Goal: Task Accomplishment & Management: Use online tool/utility

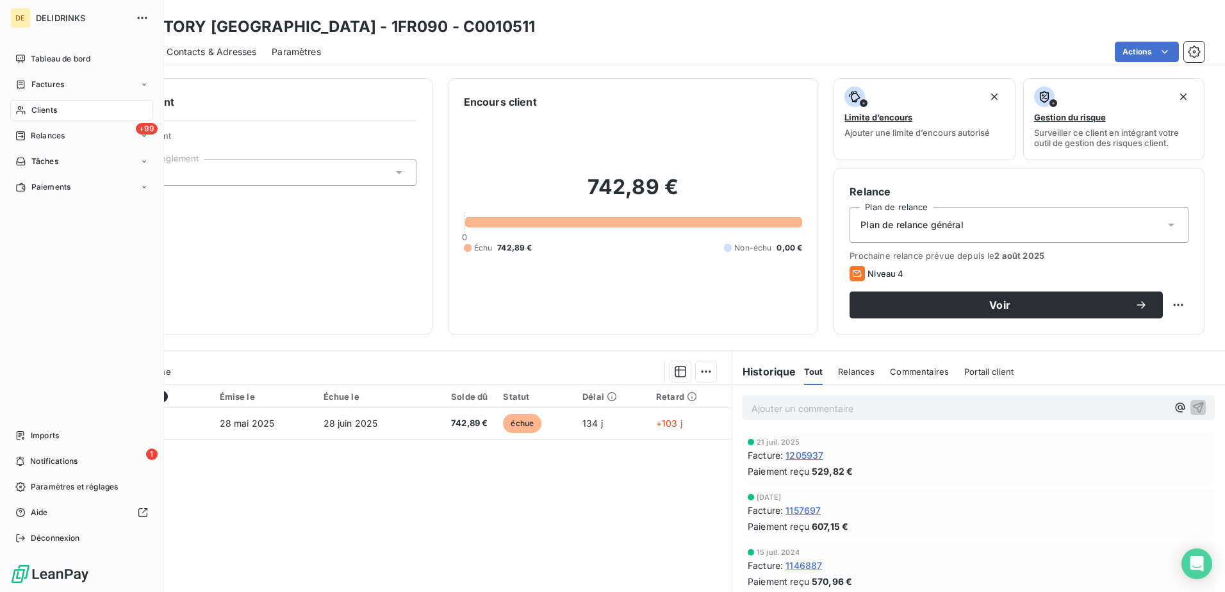
click at [56, 108] on span "Clients" at bounding box center [44, 110] width 26 height 12
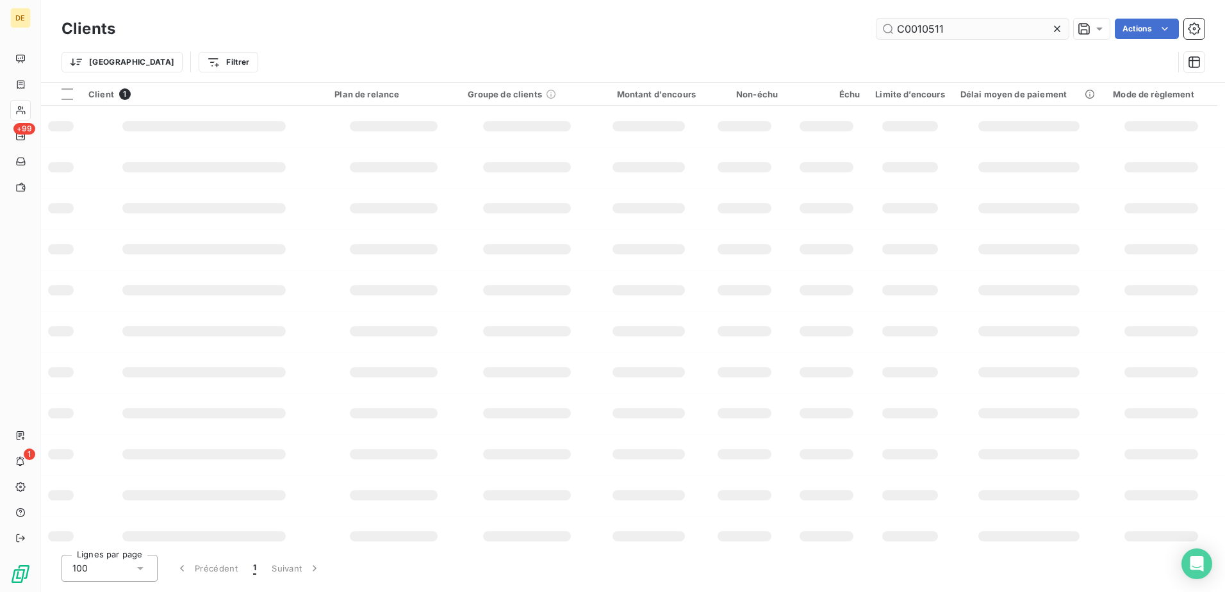
click at [959, 31] on input "C0010511" at bounding box center [972, 29] width 192 height 20
type input "C0006908"
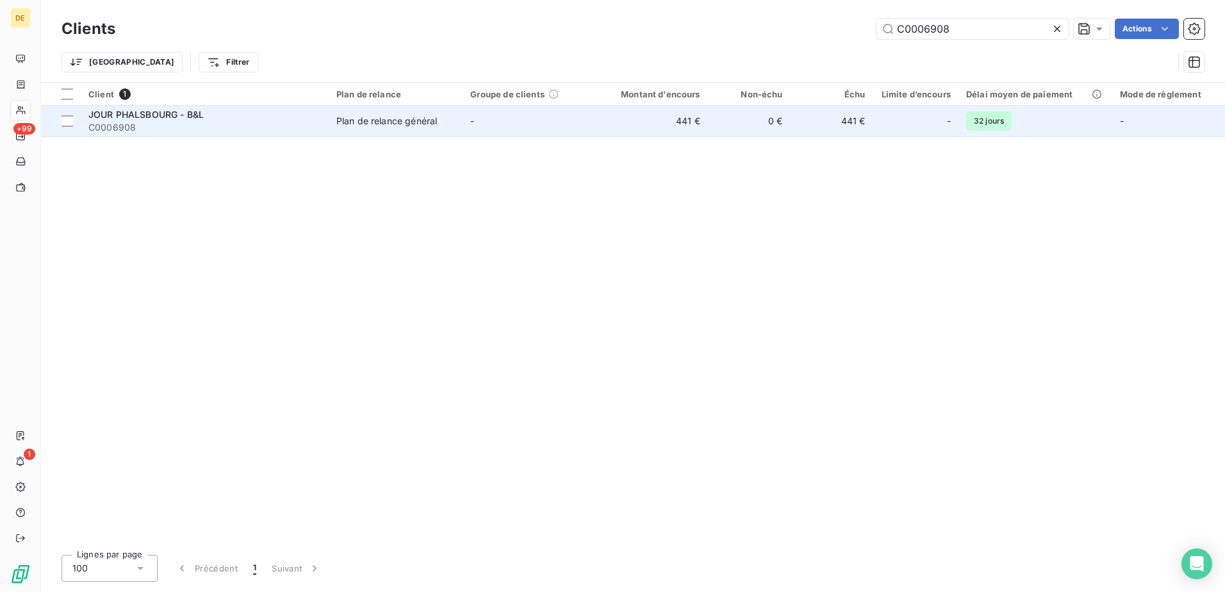
click at [338, 122] on div "Plan de relance général" at bounding box center [386, 121] width 101 height 13
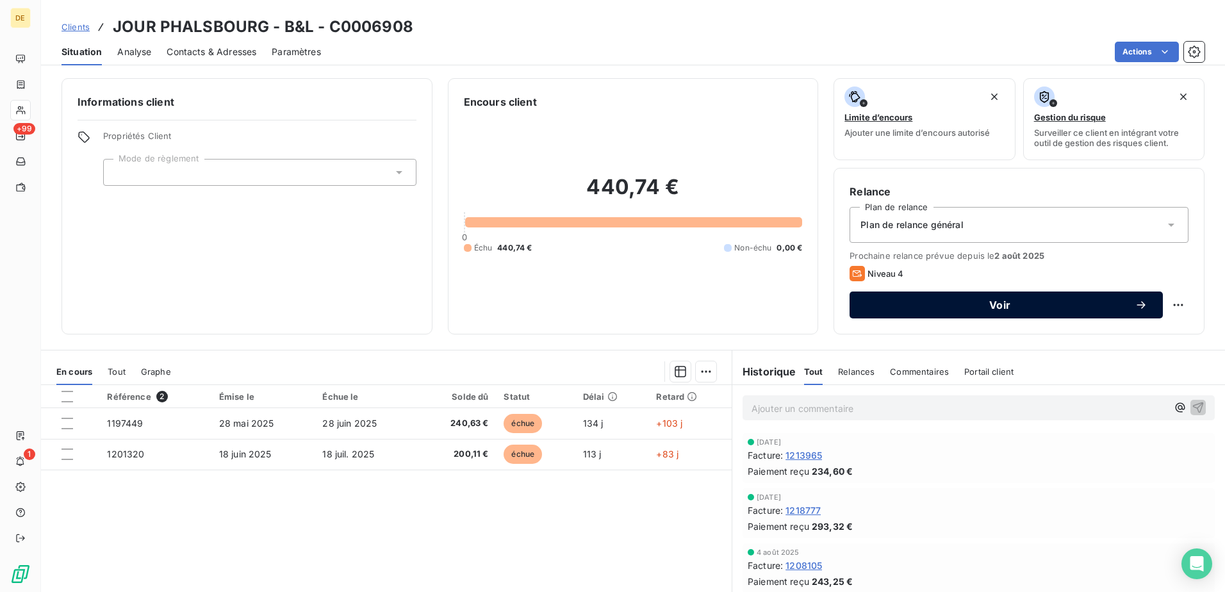
click at [989, 304] on span "Voir" at bounding box center [1000, 305] width 270 height 10
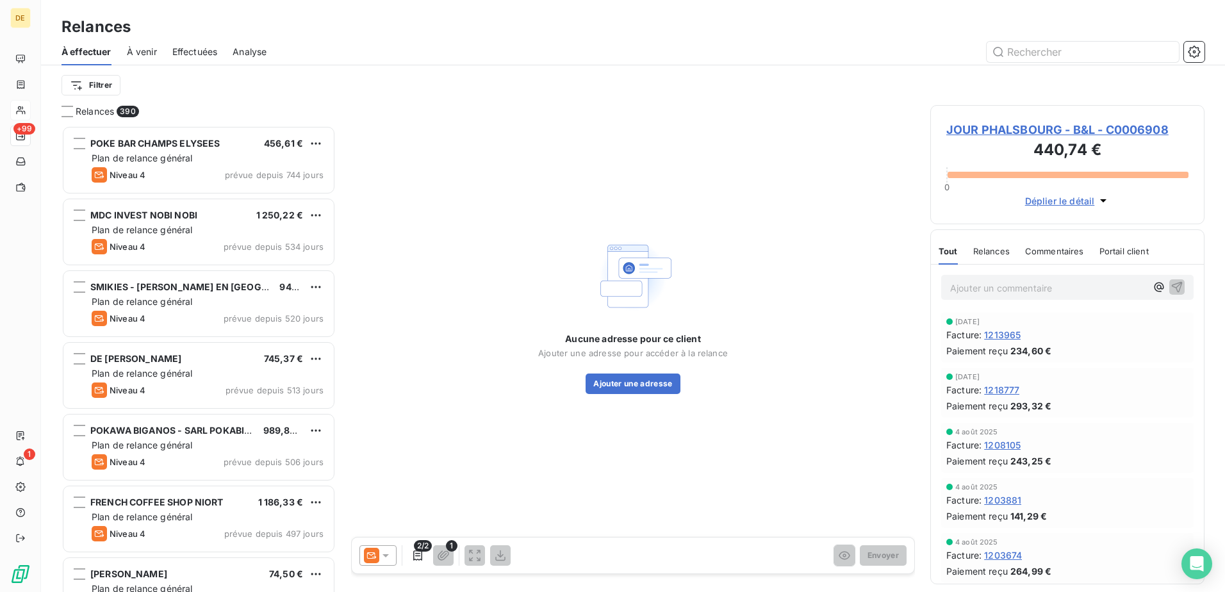
scroll to position [457, 265]
click at [384, 554] on icon at bounding box center [385, 555] width 6 height 3
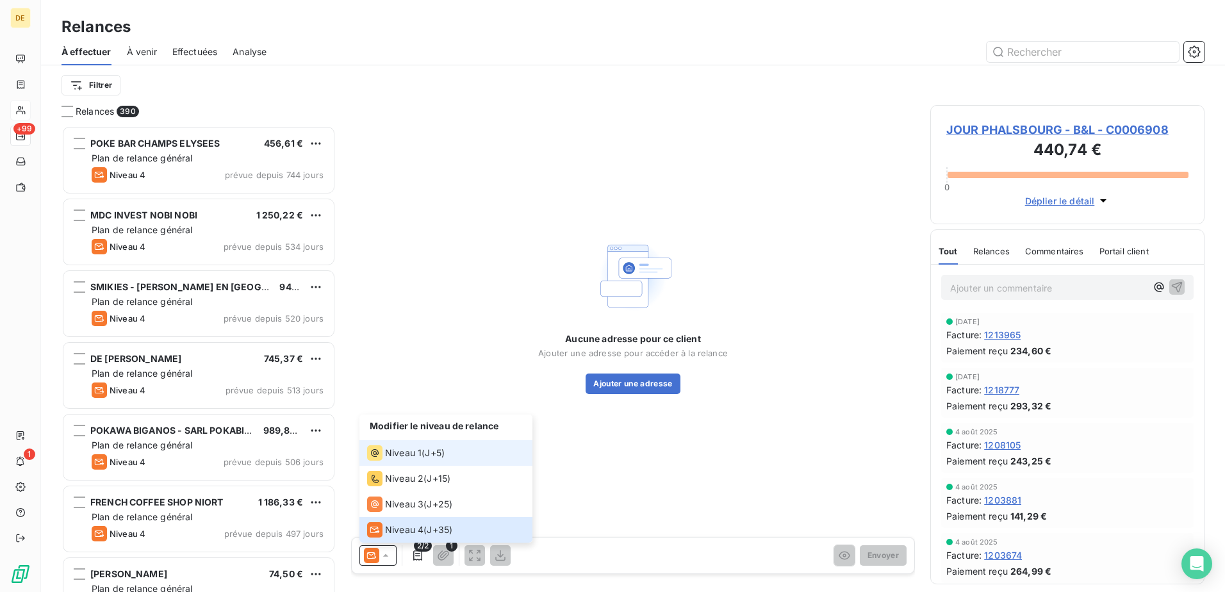
click at [402, 448] on span "Niveau 1" at bounding box center [403, 452] width 37 height 13
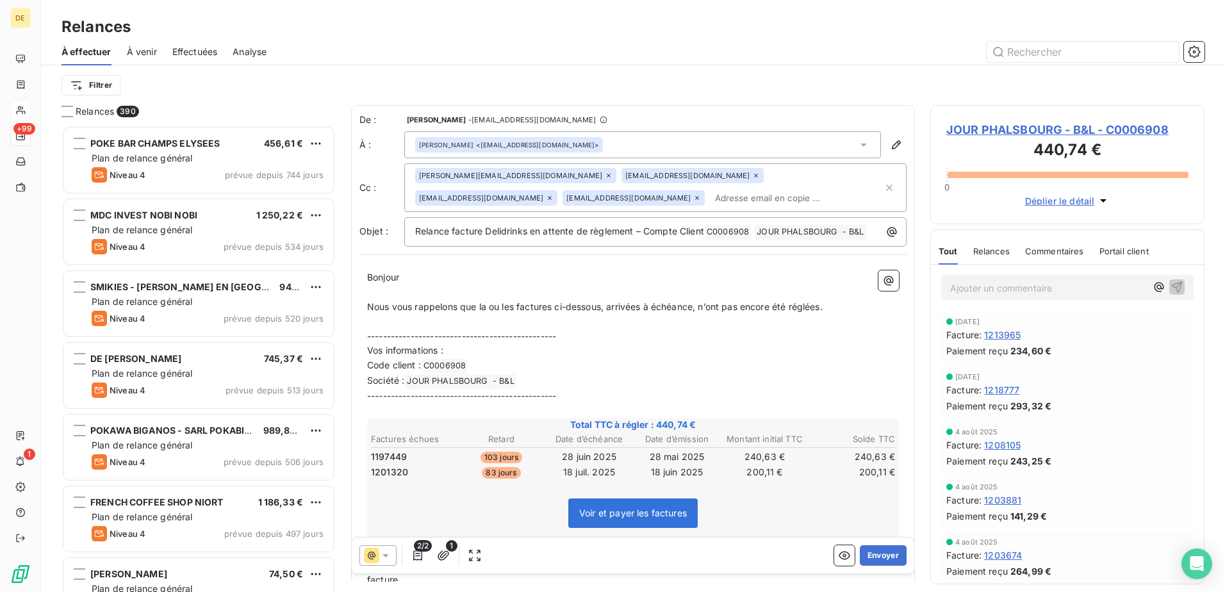
click at [710, 205] on input "text" at bounding box center [784, 197] width 148 height 19
paste input "[EMAIL_ADDRESS][DOMAIN_NAME]"
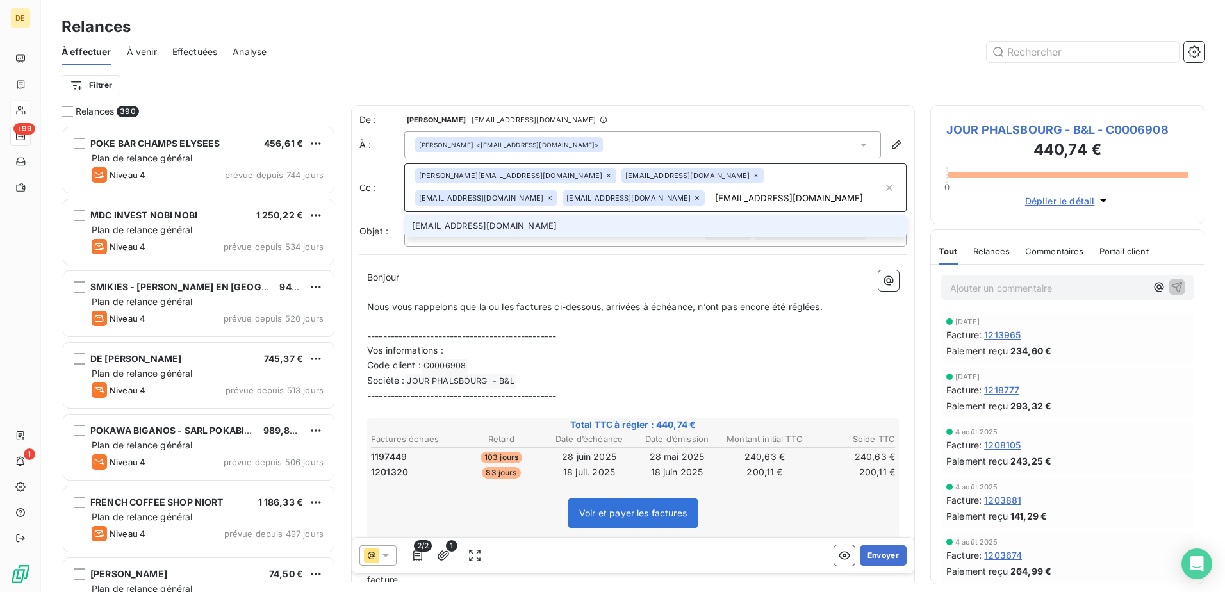
type input "[EMAIL_ADDRESS][DOMAIN_NAME]"
click at [585, 231] on li "[EMAIL_ADDRESS][DOMAIN_NAME]" at bounding box center [655, 226] width 502 height 22
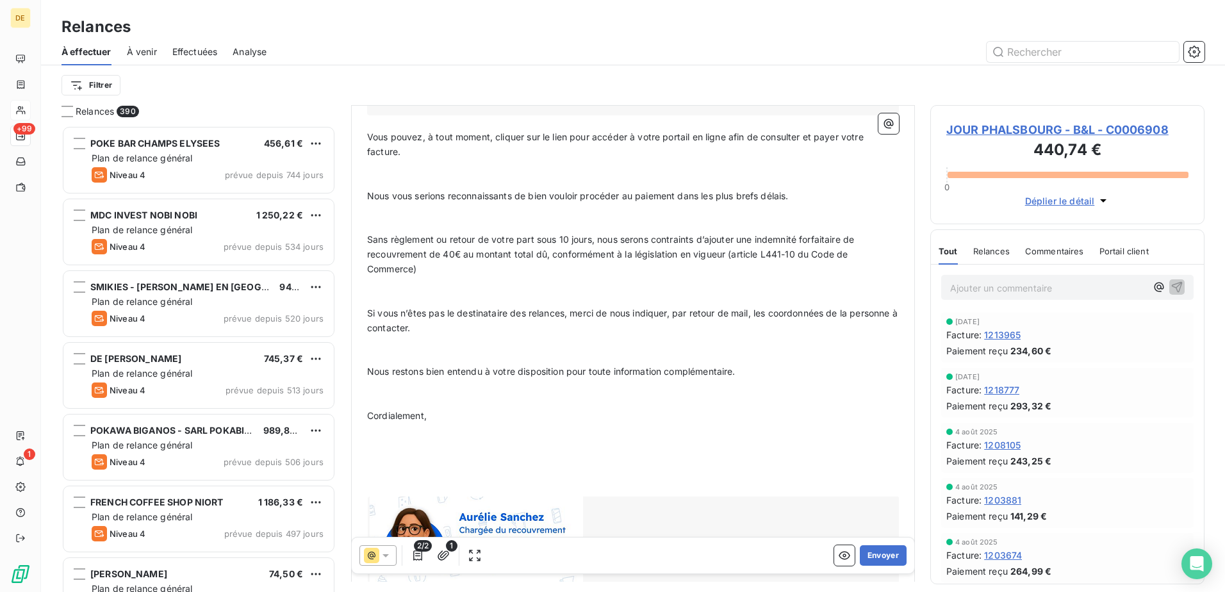
scroll to position [527, 0]
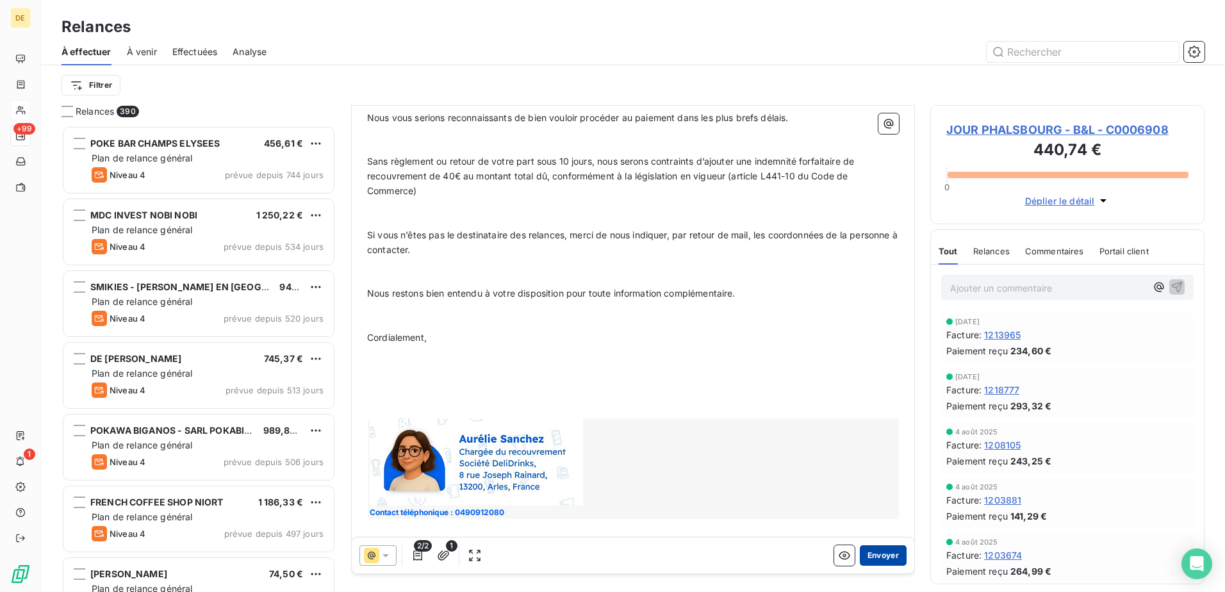
click at [869, 559] on button "Envoyer" at bounding box center [883, 555] width 47 height 20
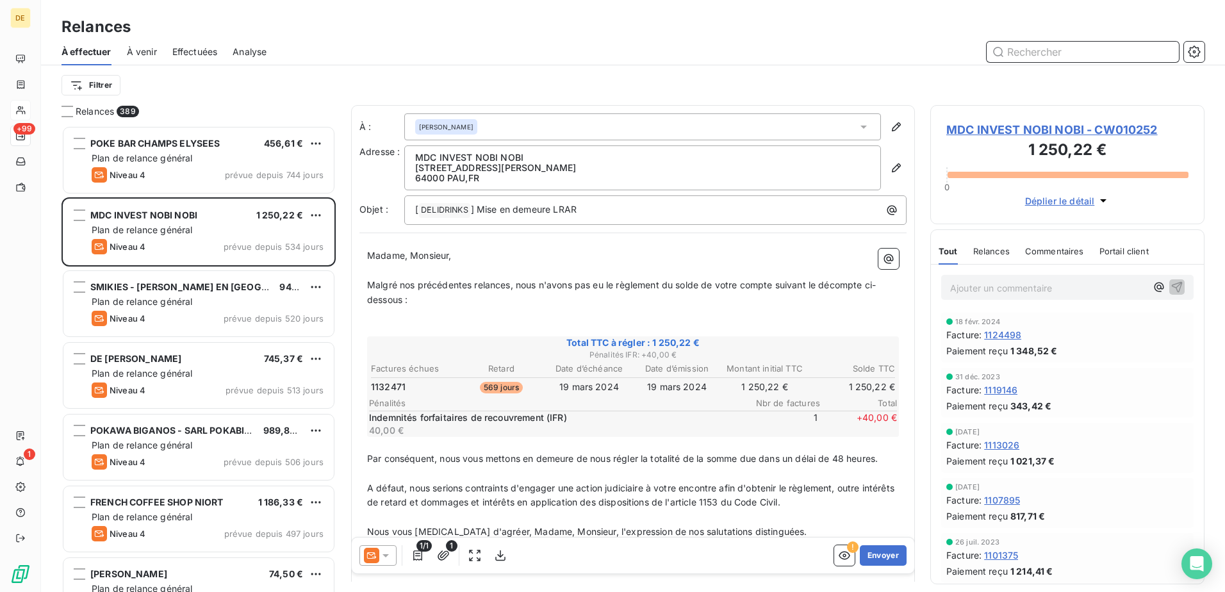
click at [1104, 56] on input "text" at bounding box center [1082, 52] width 192 height 20
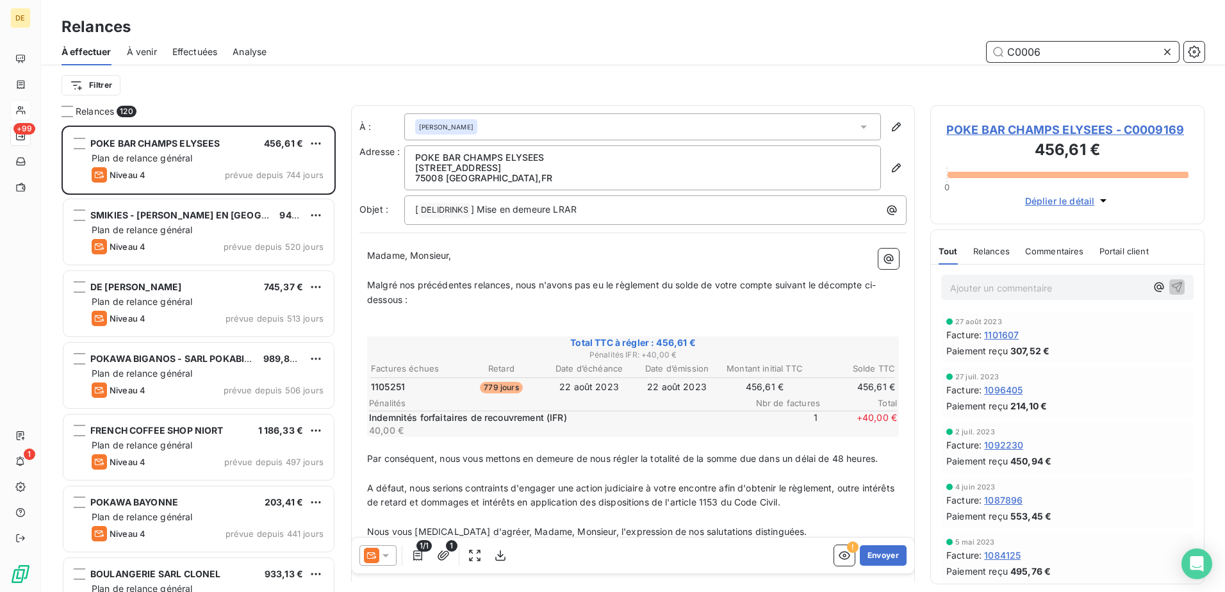
scroll to position [457, 265]
type input "C0006747"
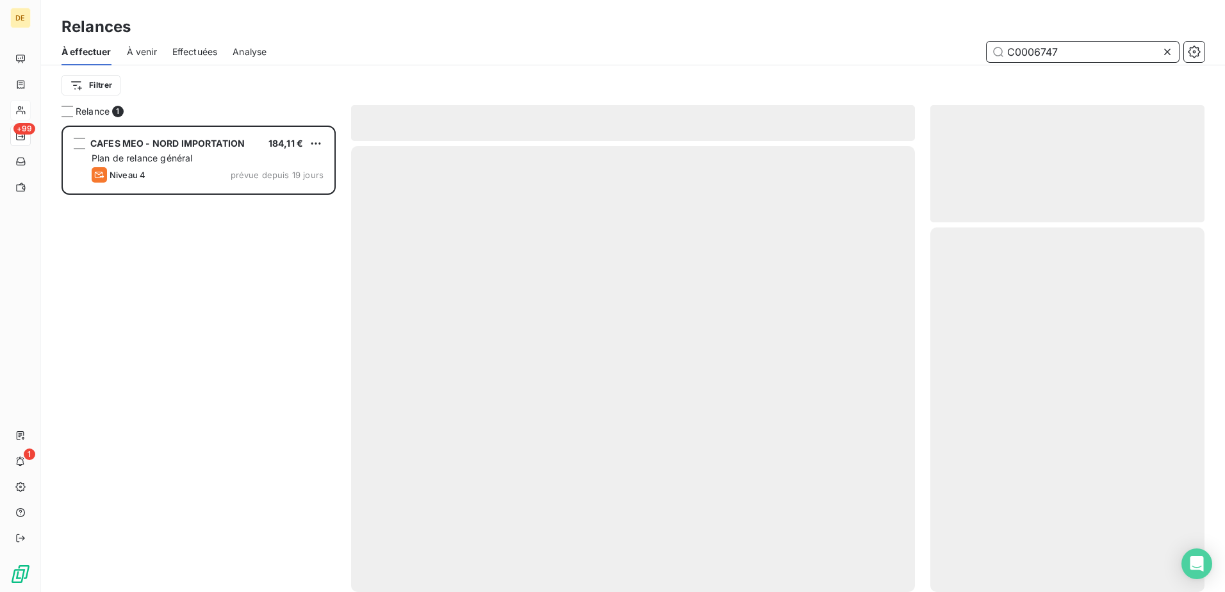
scroll to position [457, 265]
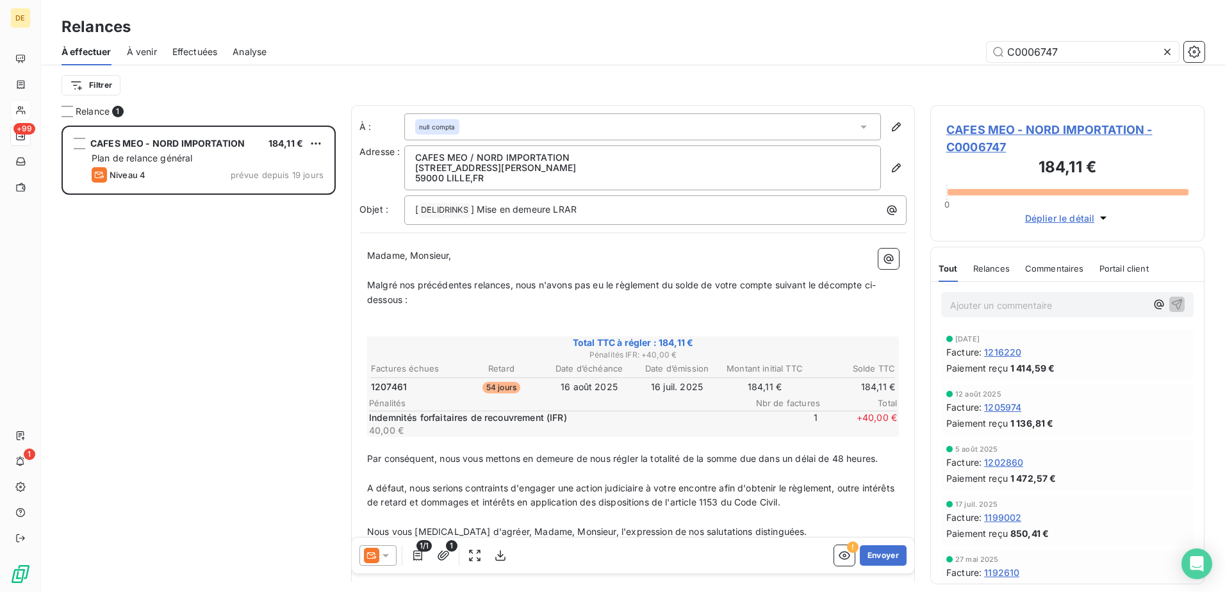
click at [389, 562] on div at bounding box center [377, 555] width 37 height 20
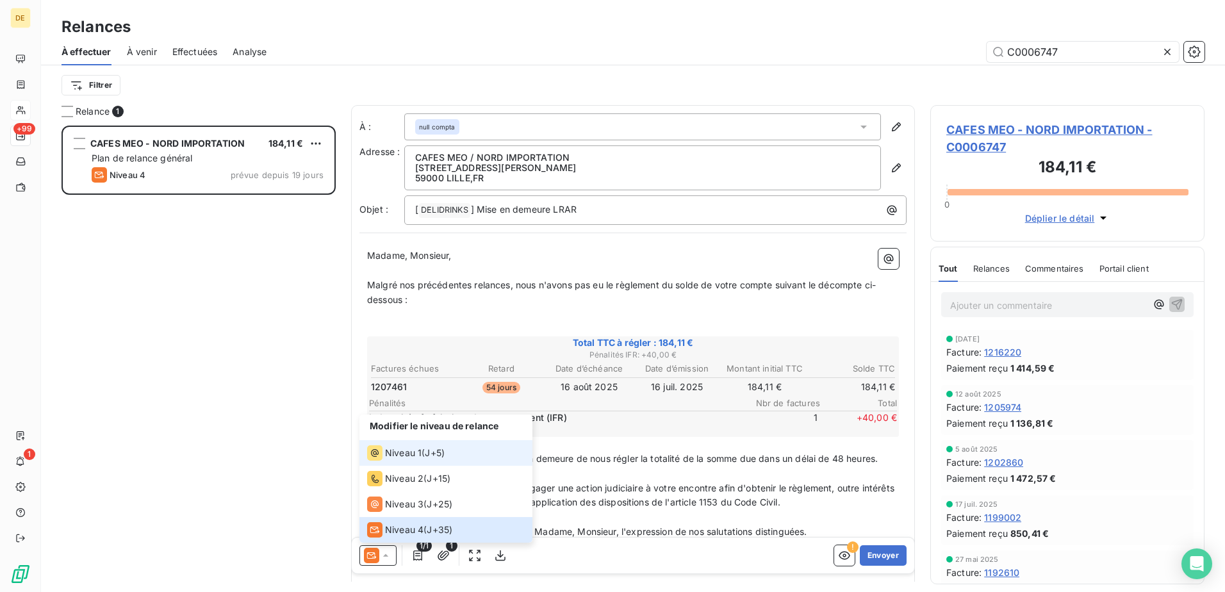
click at [412, 449] on span "Niveau 1" at bounding box center [403, 452] width 37 height 13
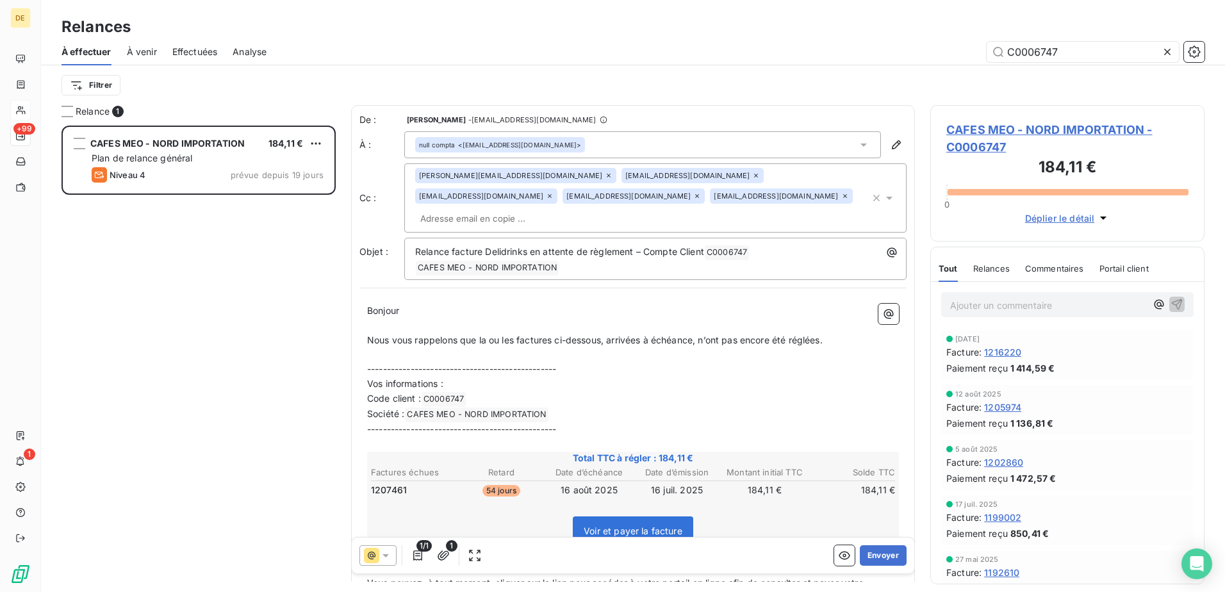
click at [563, 209] on input "text" at bounding box center [489, 218] width 148 height 19
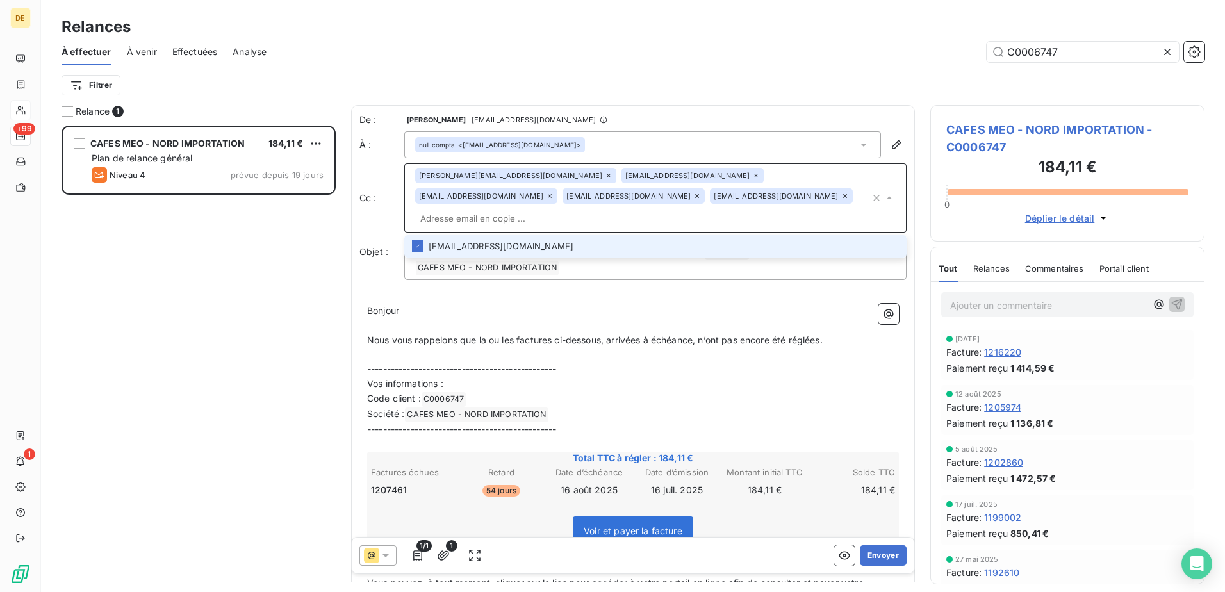
paste input "[EMAIL_ADDRESS][DOMAIN_NAME]"
type input "[EMAIL_ADDRESS][DOMAIN_NAME]"
click at [636, 235] on li "[EMAIL_ADDRESS][DOMAIN_NAME]" at bounding box center [655, 246] width 502 height 22
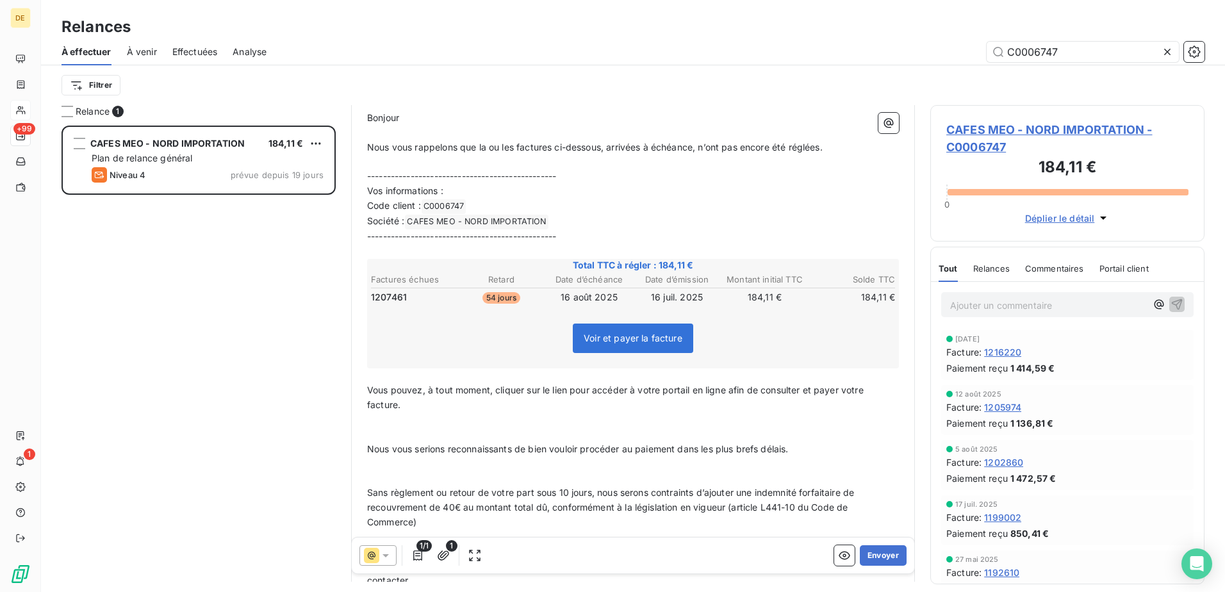
scroll to position [0, 0]
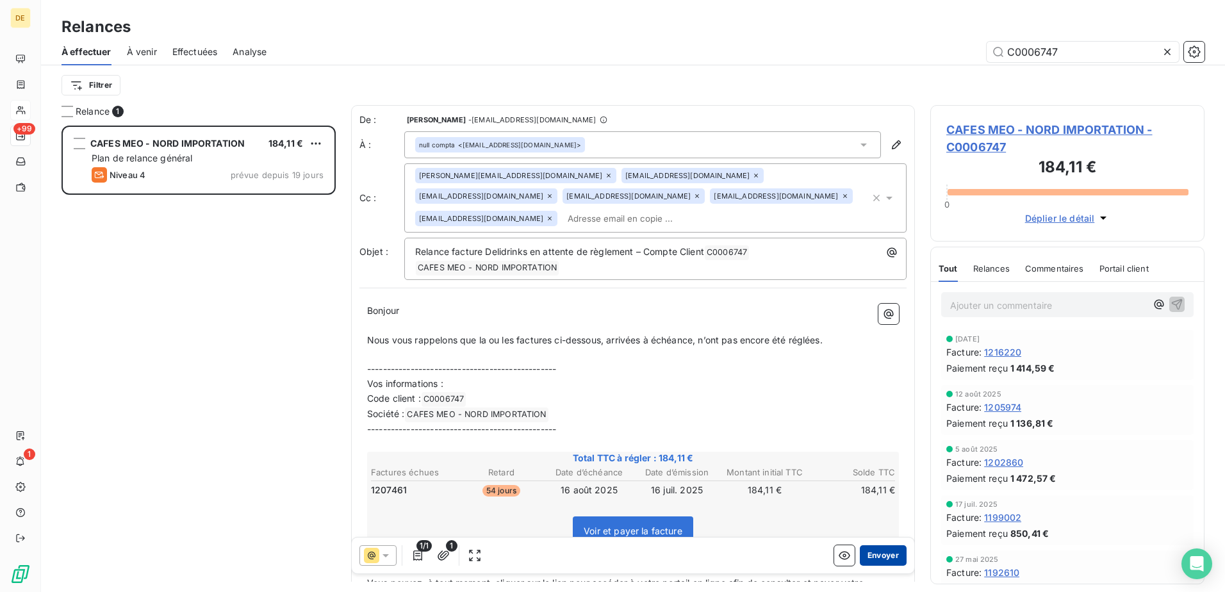
click at [870, 555] on button "Envoyer" at bounding box center [883, 555] width 47 height 20
